Goal: Task Accomplishment & Management: Use online tool/utility

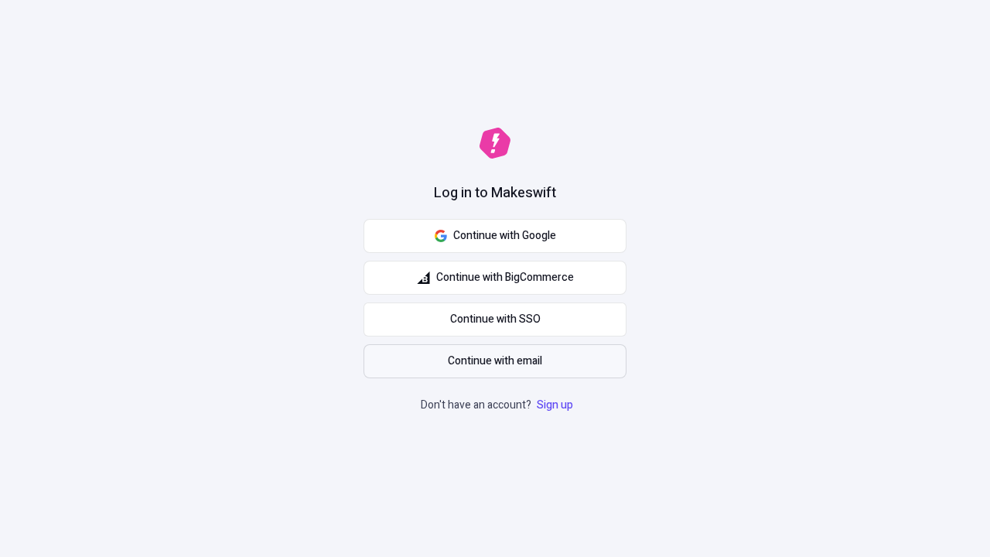
click at [495, 361] on span "Continue with email" at bounding box center [495, 361] width 94 height 17
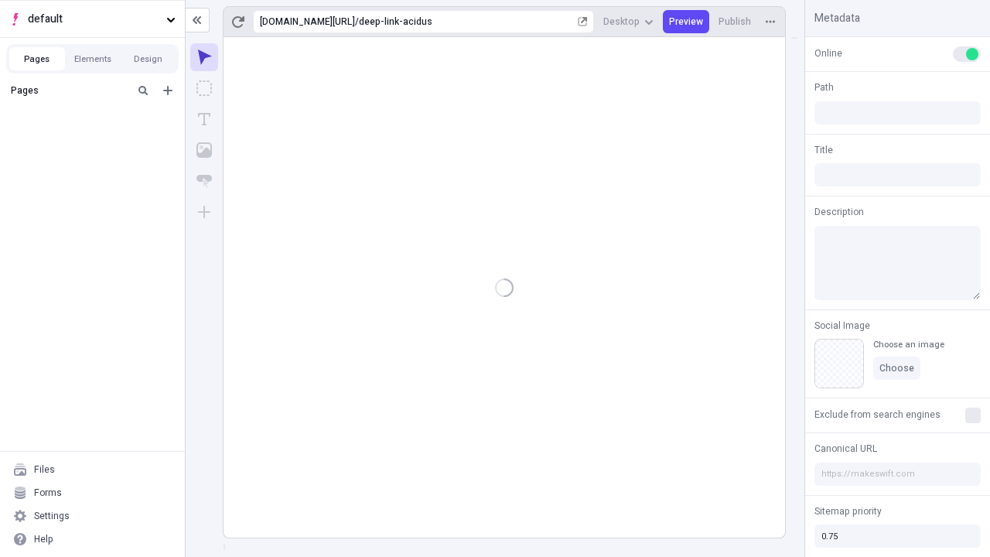
type input "/deep-link-acidus"
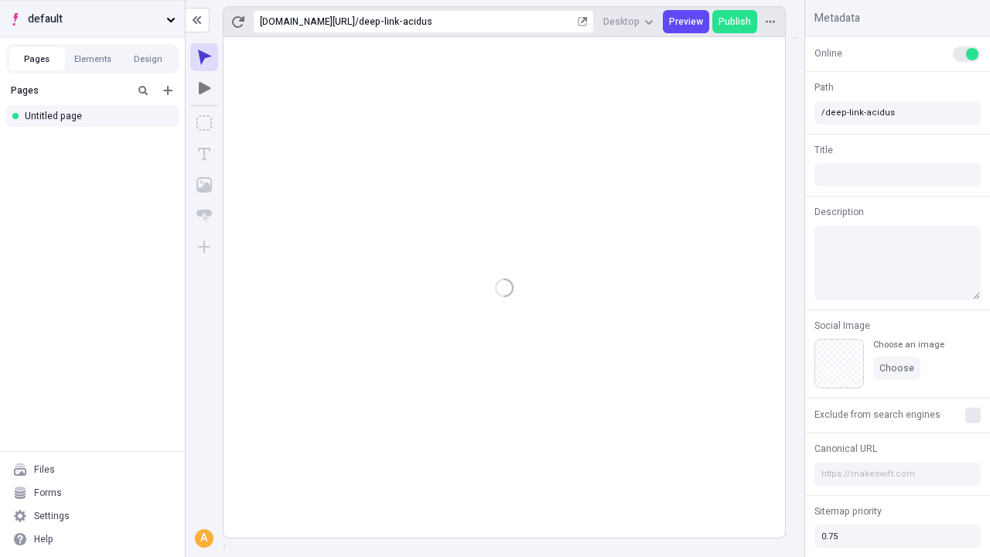
click at [92, 19] on span "default" at bounding box center [94, 19] width 132 height 17
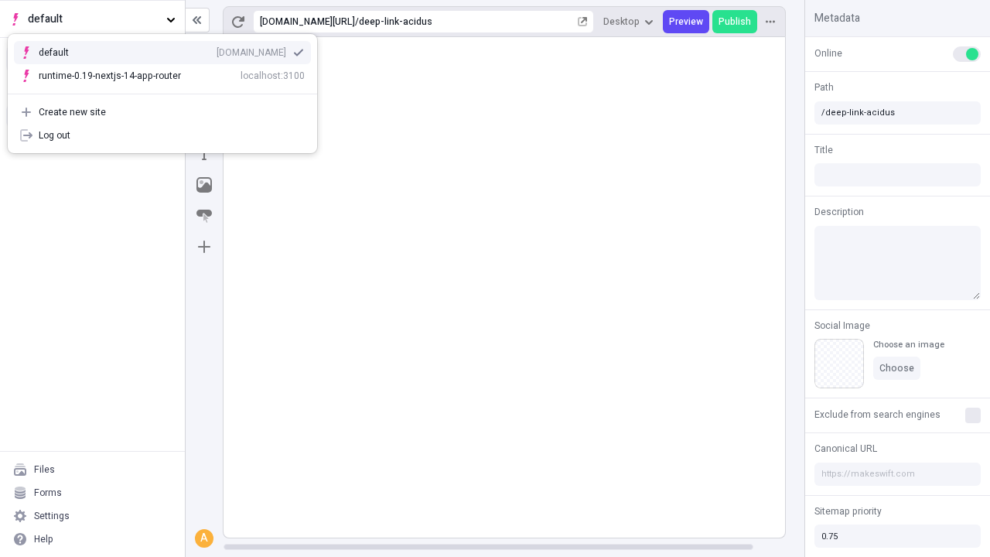
click at [216, 49] on div "qee9k4dy7d.staging.makeswift.site" at bounding box center [251, 52] width 70 height 12
click at [168, 90] on icon "Add new" at bounding box center [167, 90] width 9 height 9
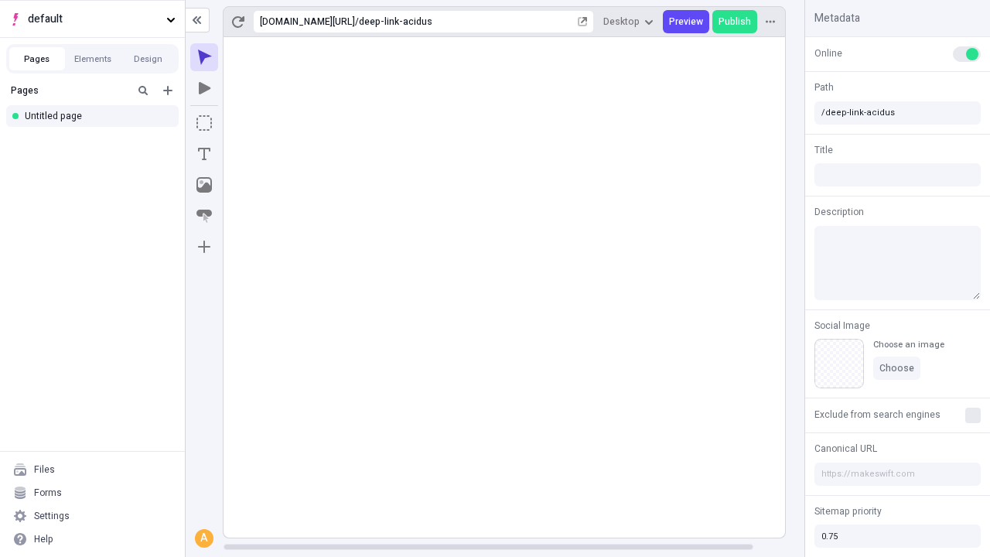
click at [97, 141] on div "Blank page" at bounding box center [96, 142] width 148 height 23
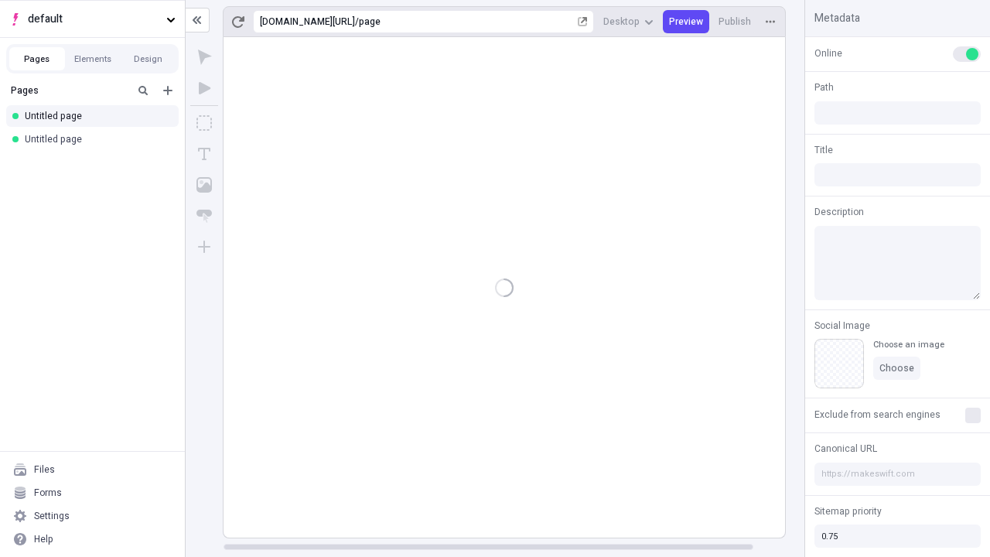
type input "/page"
click at [204, 123] on icon "Box" at bounding box center [203, 122] width 15 height 15
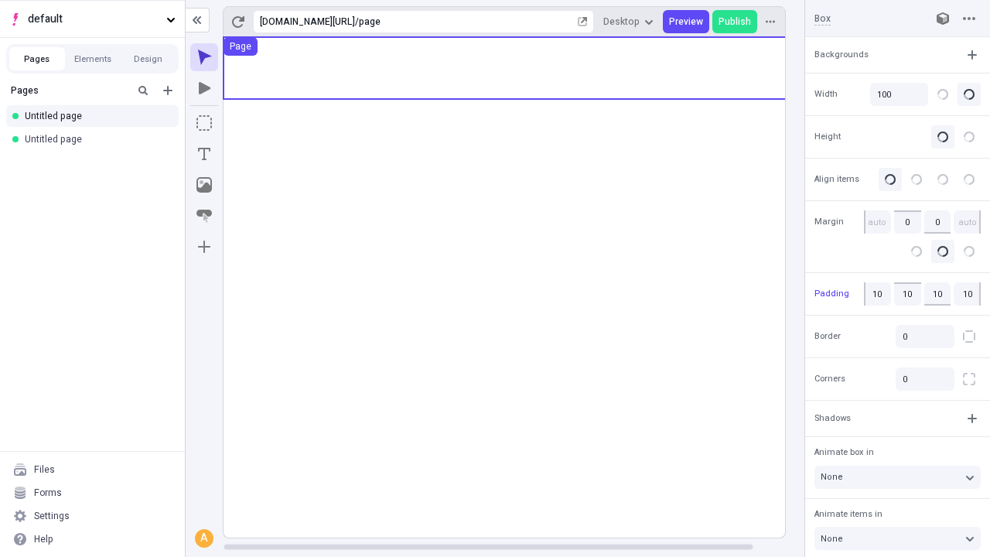
click at [204, 185] on icon "Image" at bounding box center [203, 184] width 15 height 15
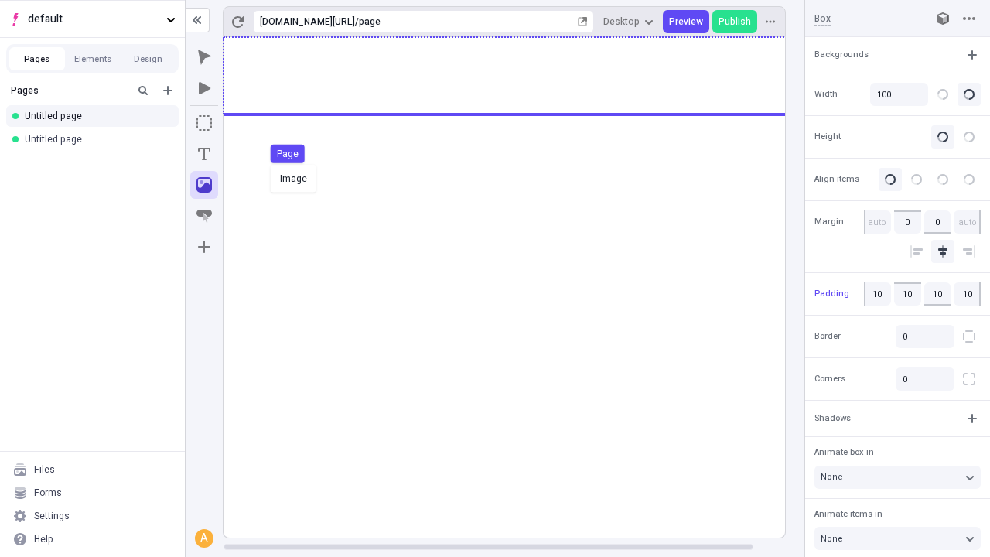
click at [520, 76] on div "Image Page" at bounding box center [495, 278] width 990 height 557
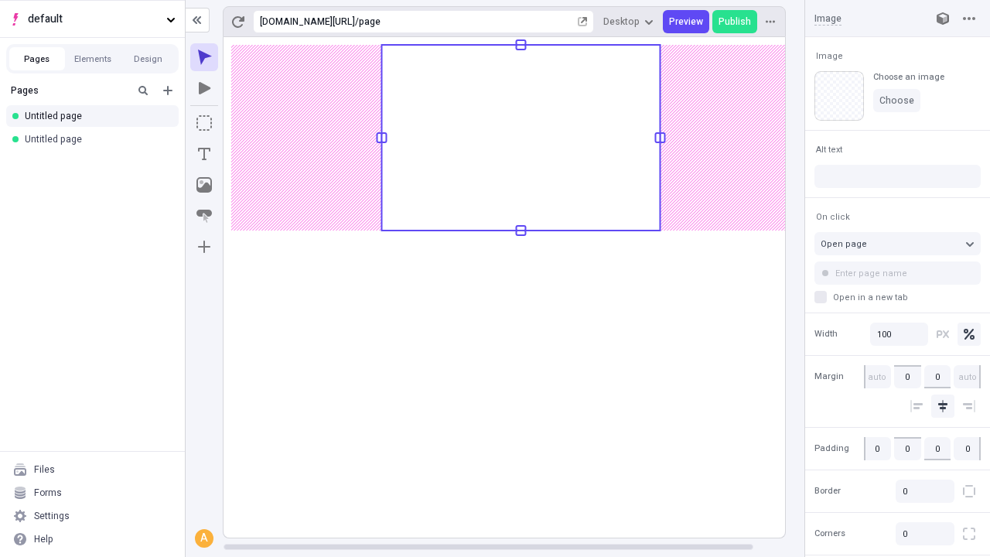
click at [204, 154] on icon "Text" at bounding box center [204, 154] width 12 height 12
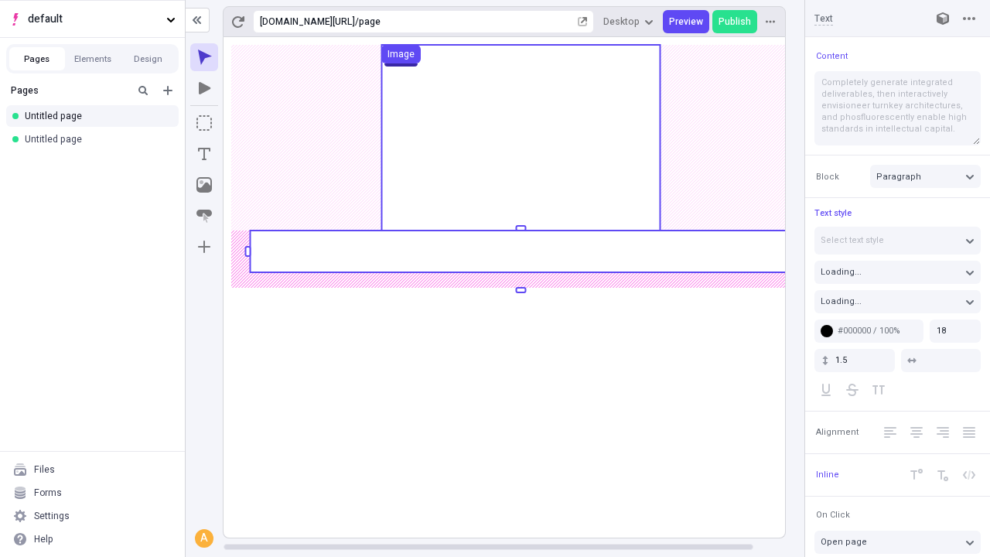
click at [520, 251] on rect at bounding box center [520, 251] width 541 height 42
click at [520, 251] on rect at bounding box center [520, 287] width 595 height 500
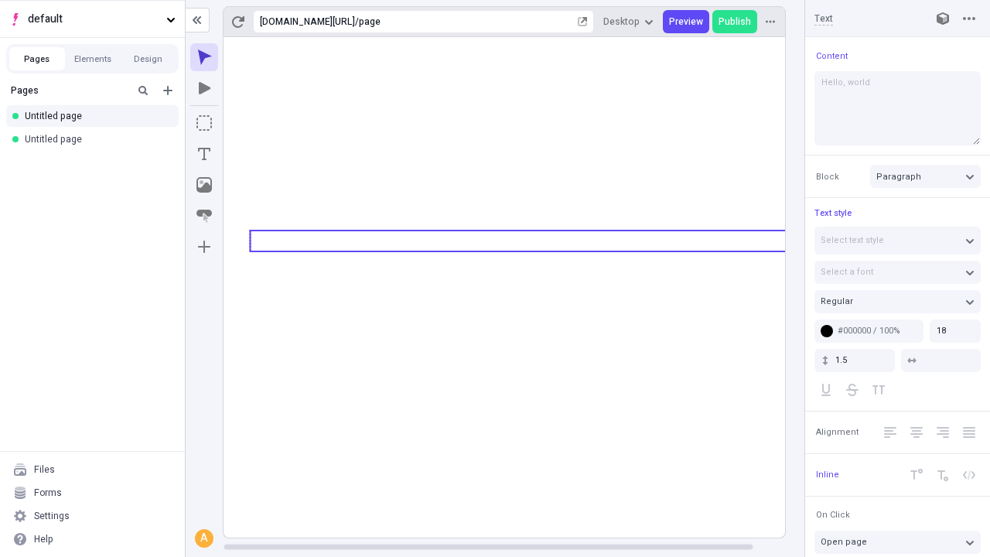
type textarea "Hello, world!"
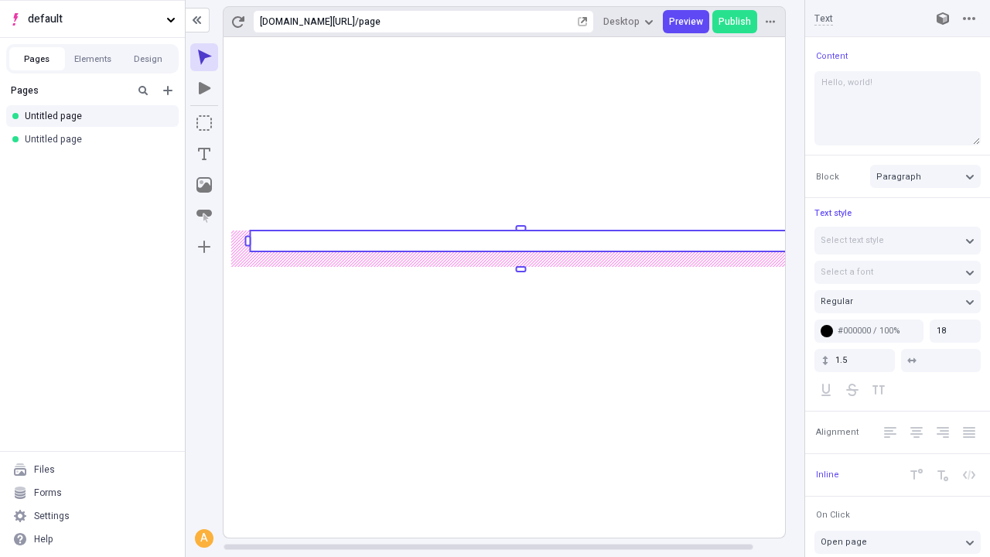
click at [204, 185] on icon "Image" at bounding box center [203, 184] width 15 height 15
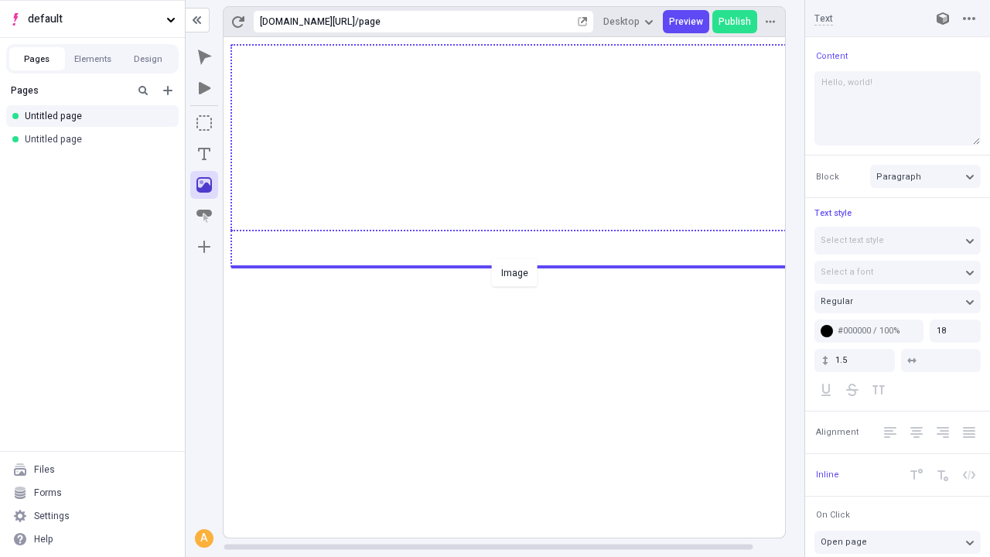
click at [520, 265] on div "Image" at bounding box center [495, 278] width 990 height 557
